Goal: Information Seeking & Learning: Stay updated

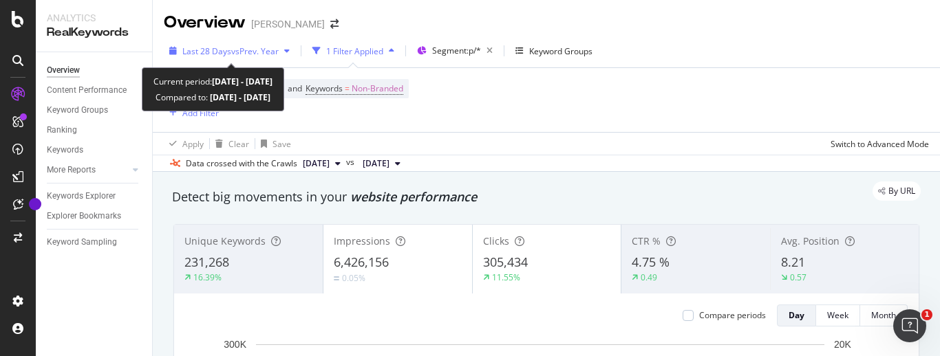
click at [276, 51] on span "vs Prev. Year" at bounding box center [254, 51] width 47 height 12
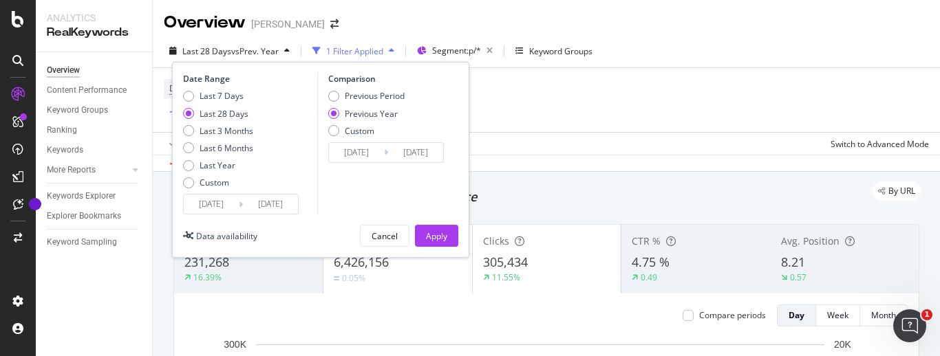
click at [537, 113] on div "Device = All and Country = All and Keywords = Non-Branded Add Filter" at bounding box center [546, 100] width 765 height 64
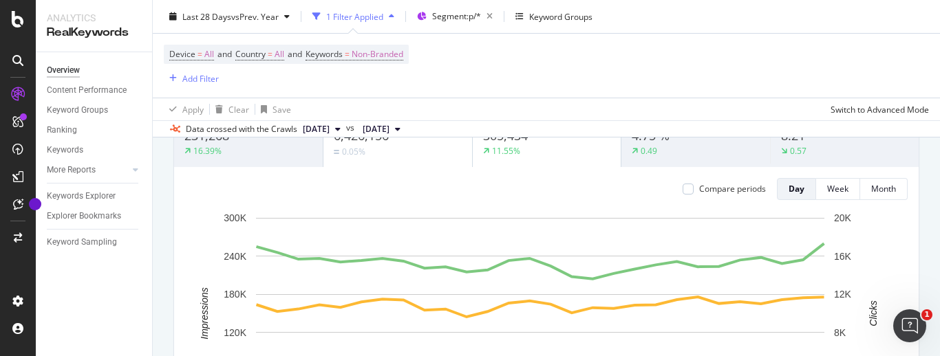
scroll to position [115, 0]
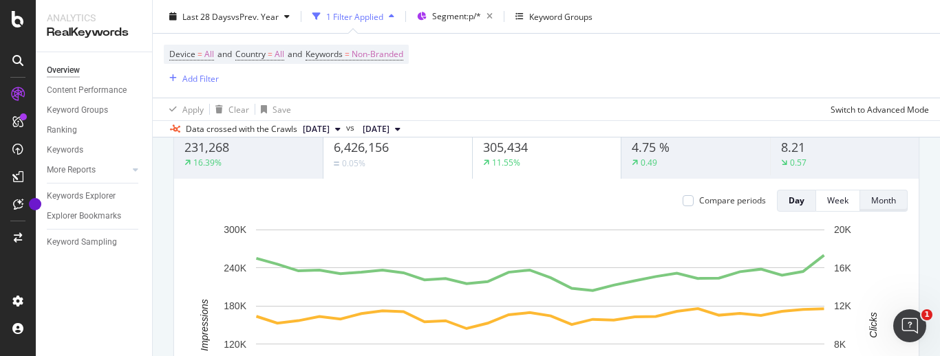
click at [871, 202] on div "Month" at bounding box center [883, 201] width 25 height 12
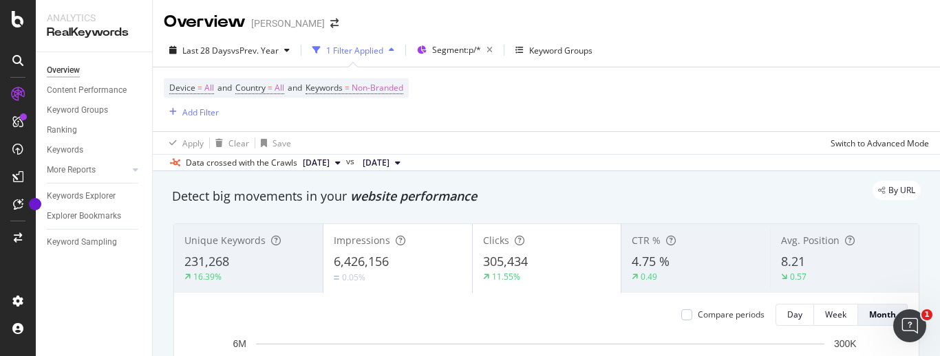
scroll to position [71, 0]
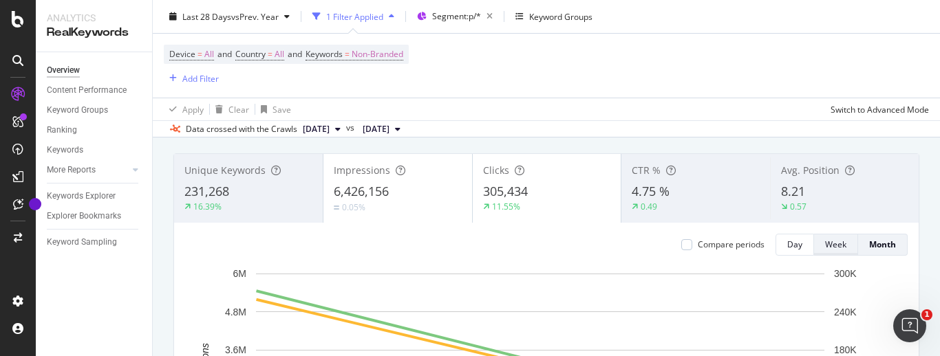
click at [825, 240] on div "Week" at bounding box center [835, 245] width 21 height 12
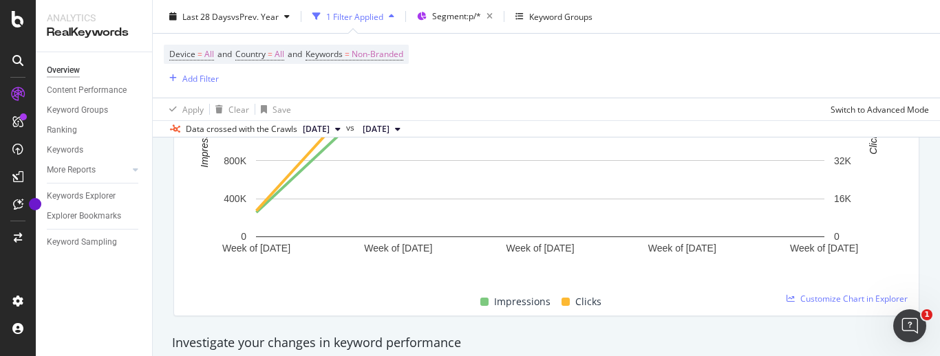
scroll to position [166, 0]
